Goal: Transaction & Acquisition: Subscribe to service/newsletter

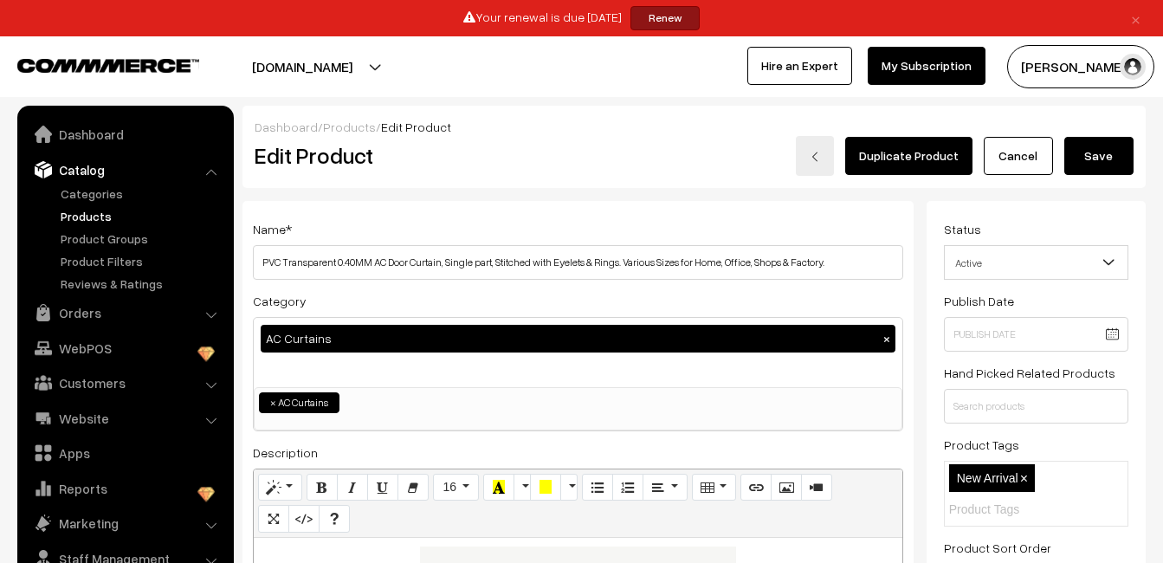
drag, startPoint x: 0, startPoint y: 0, endPoint x: 956, endPoint y: 62, distance: 958.3
click at [956, 62] on link "My Subscription" at bounding box center [927, 66] width 118 height 38
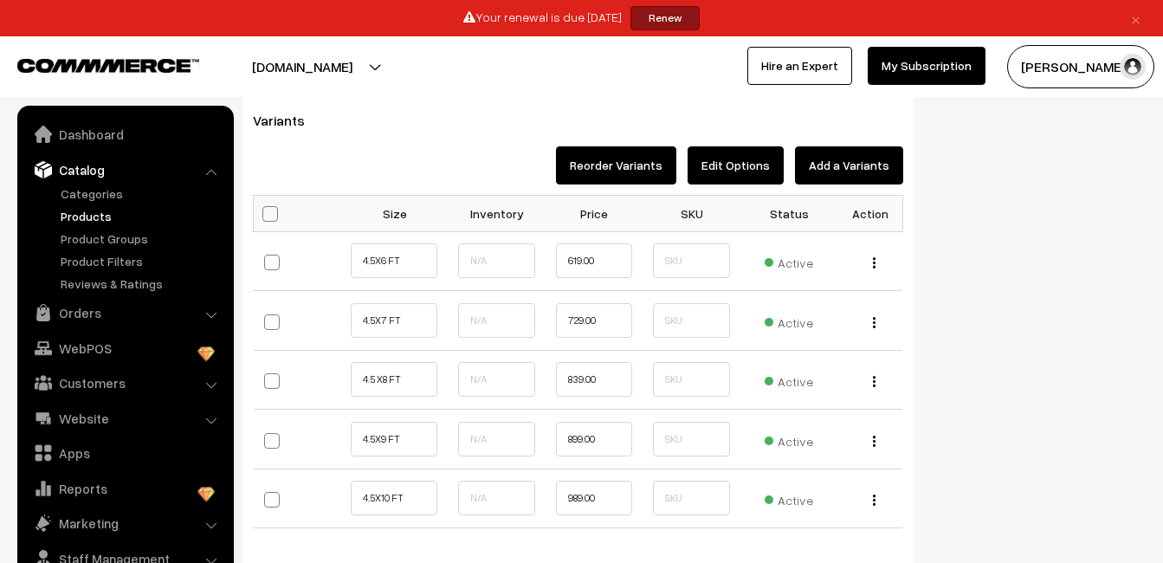
scroll to position [36, 0]
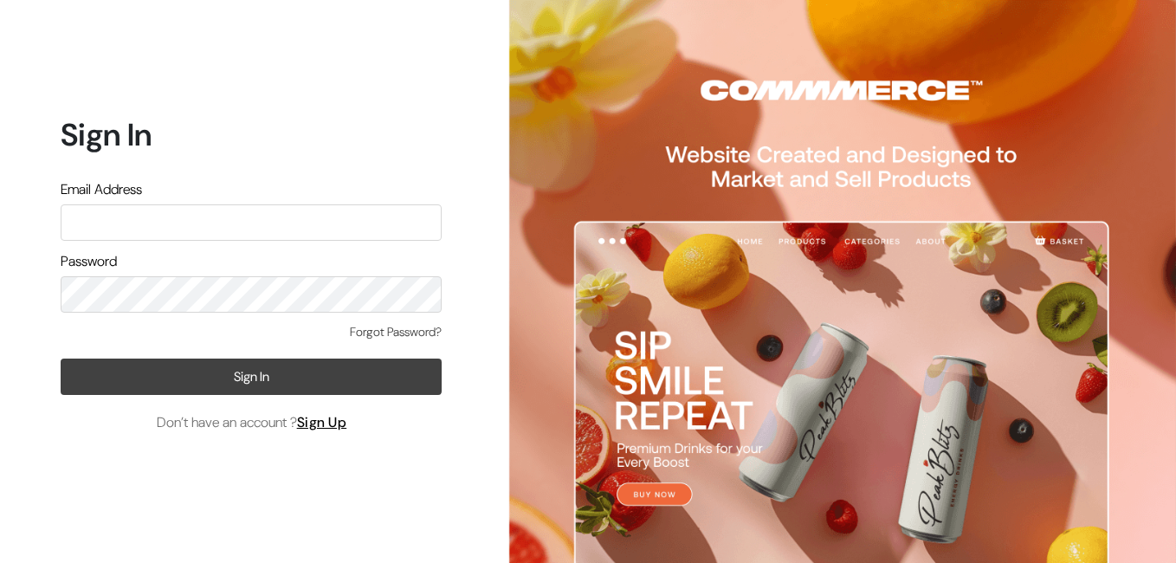
type input "[EMAIL_ADDRESS][DOMAIN_NAME]"
click at [189, 378] on button "Sign In" at bounding box center [251, 377] width 381 height 36
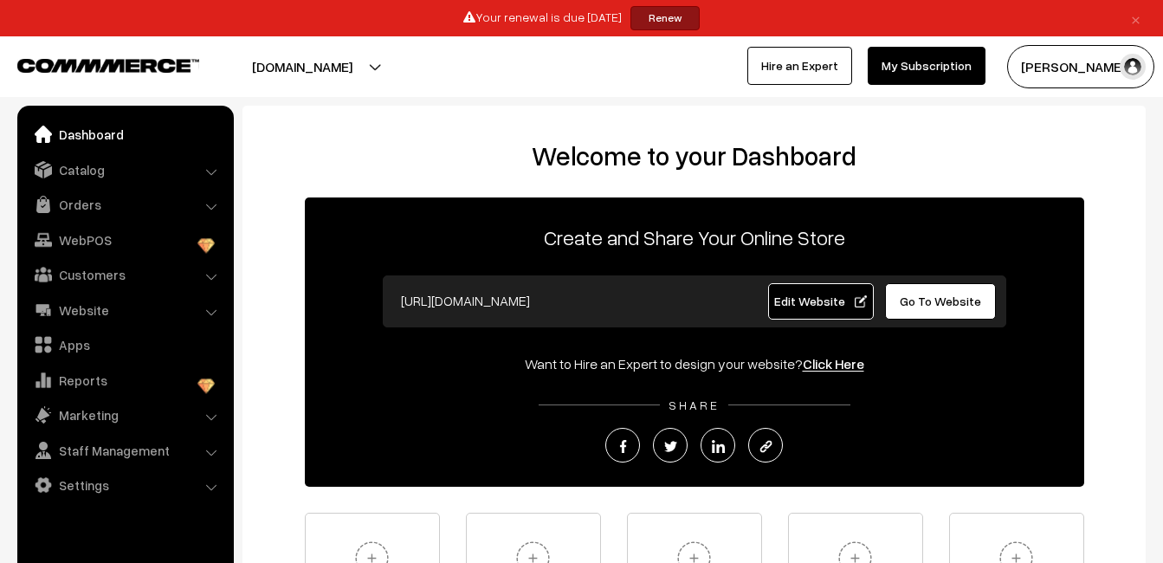
click at [898, 67] on link "My Subscription" at bounding box center [927, 66] width 118 height 38
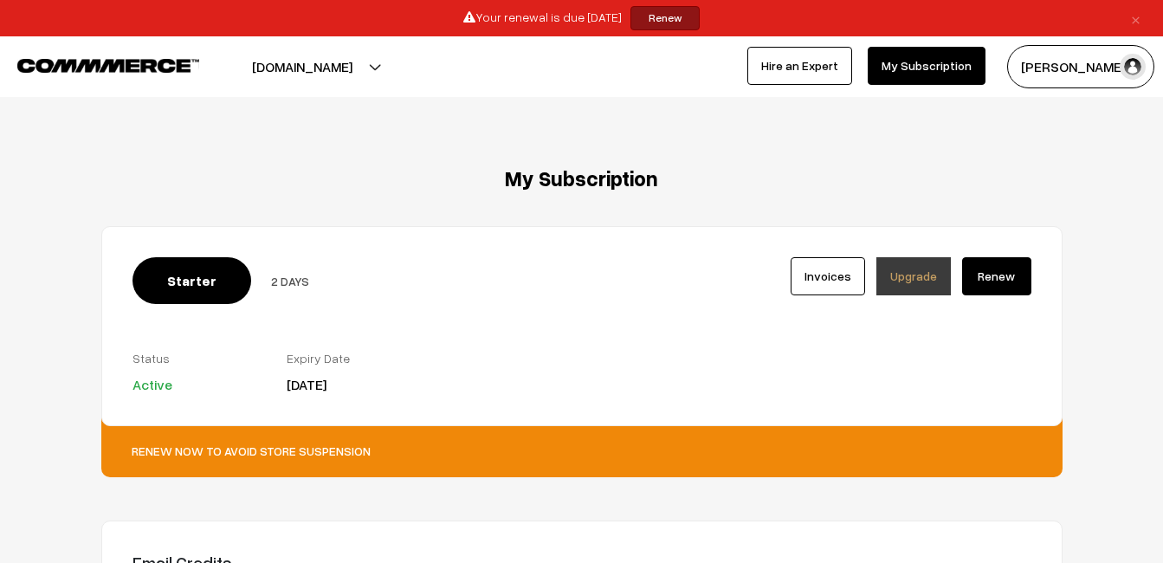
click at [910, 276] on link "Upgrade" at bounding box center [914, 276] width 74 height 38
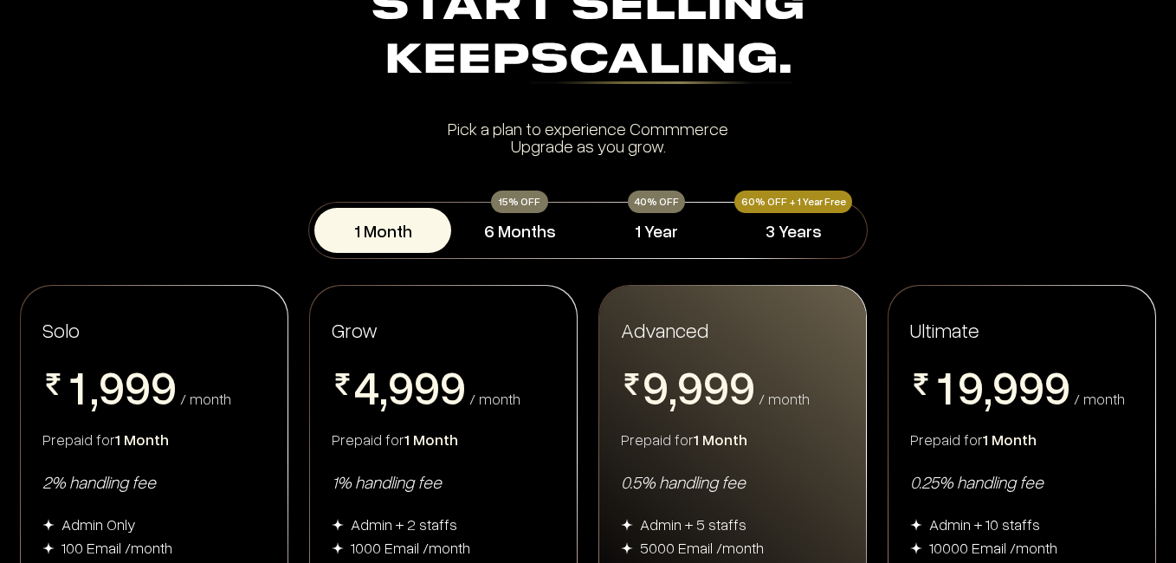
scroll to position [141, 0]
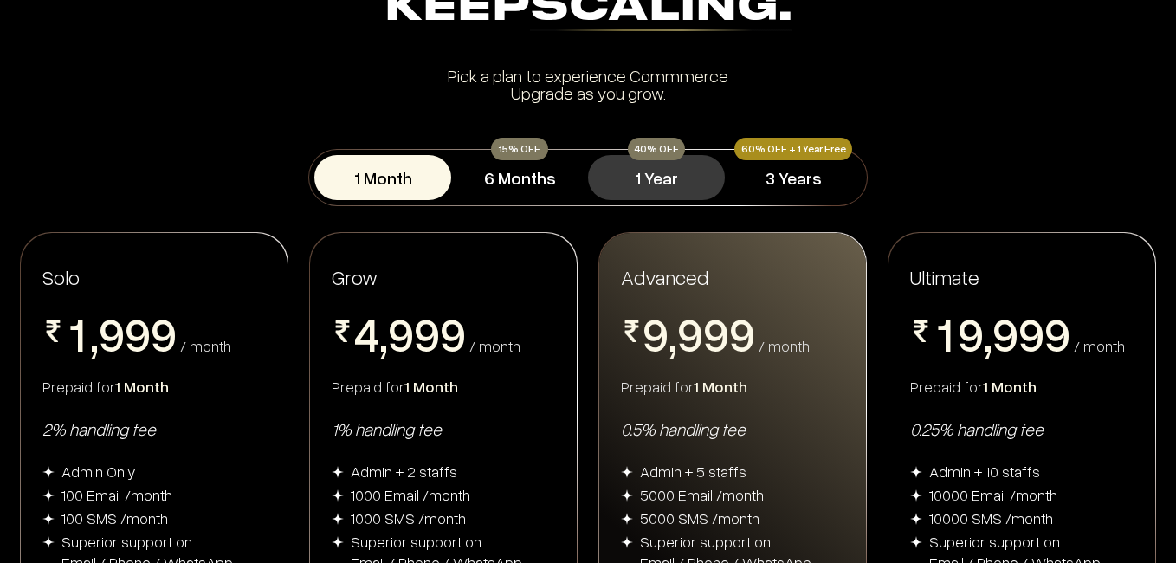
click at [634, 172] on button "1 Year" at bounding box center [656, 177] width 137 height 45
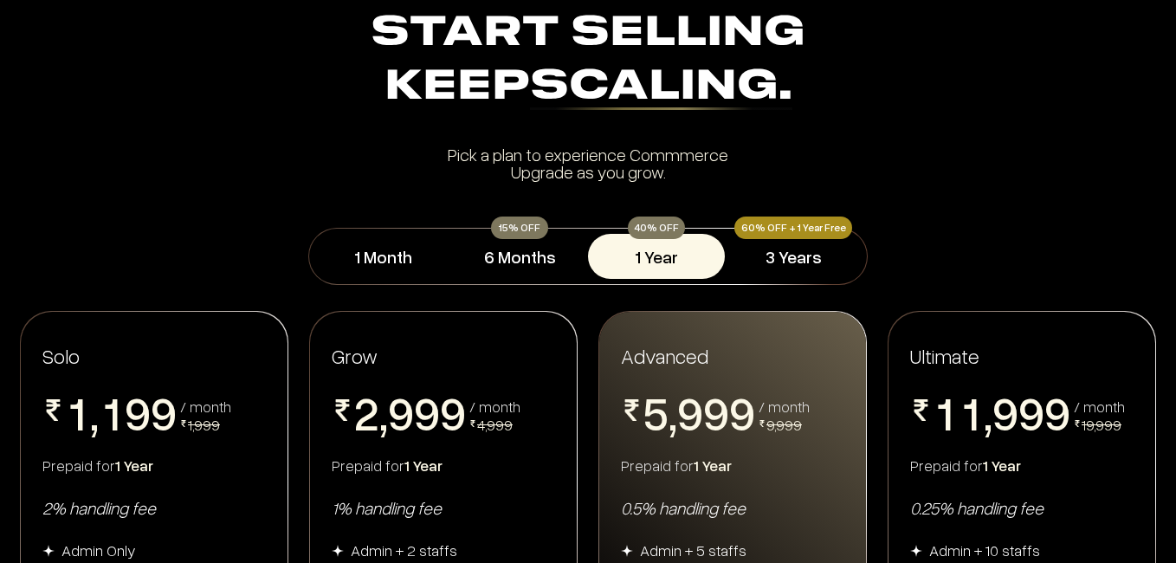
scroll to position [0, 0]
